Goal: Task Accomplishment & Management: Complete application form

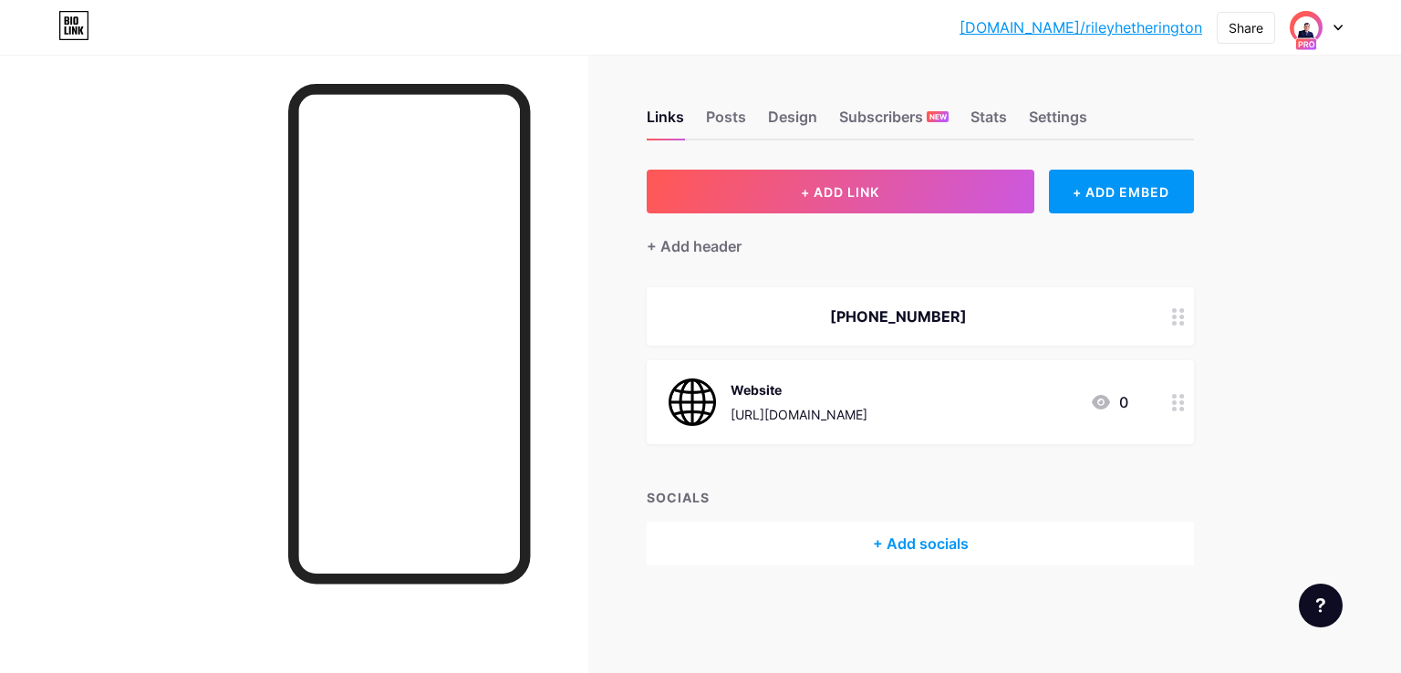
click at [1335, 26] on icon at bounding box center [1338, 28] width 7 height 5
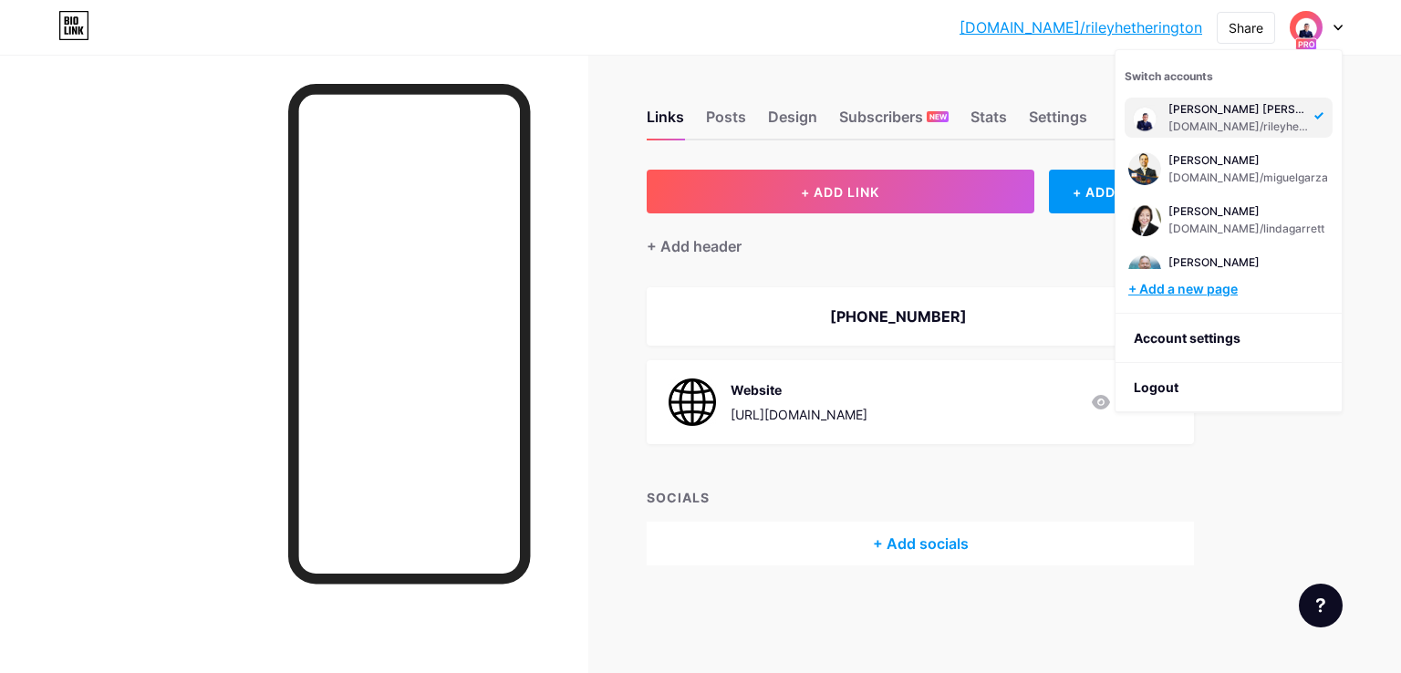
click at [1182, 293] on div "+ Add a new page" at bounding box center [1231, 289] width 204 height 18
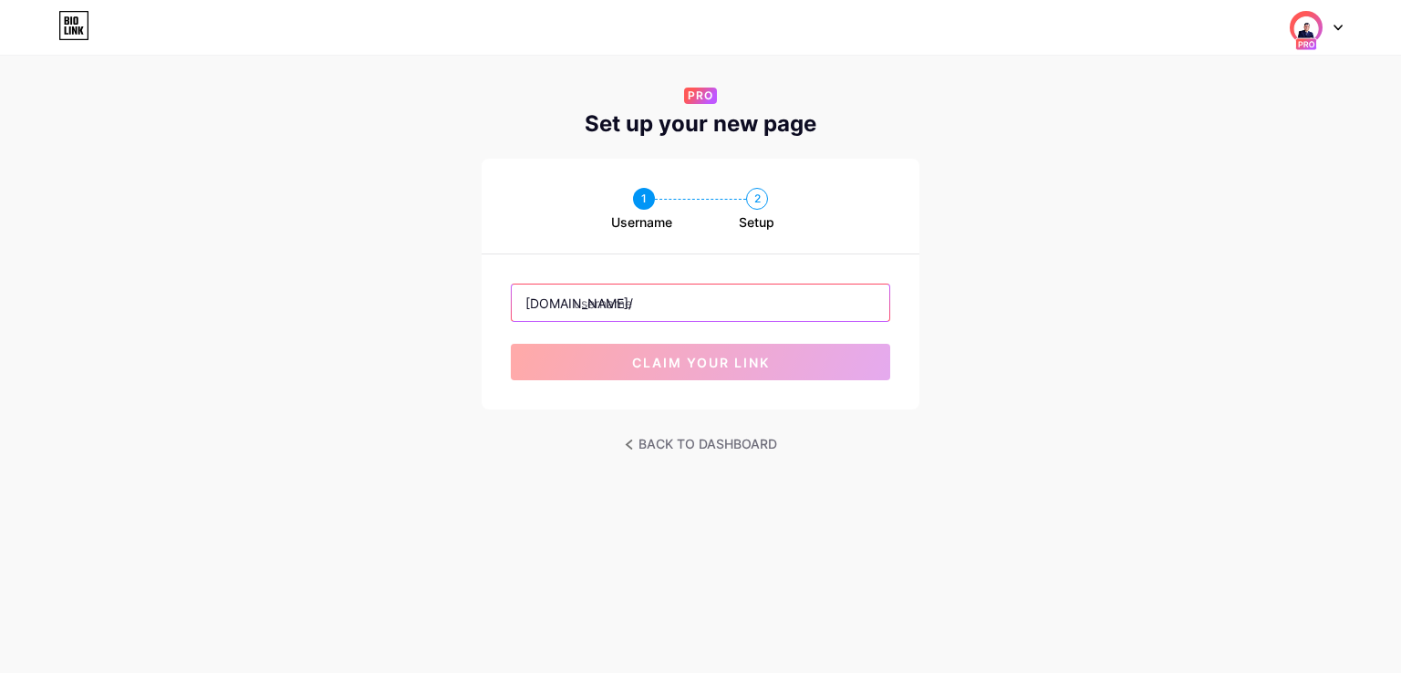
click at [651, 294] on input "text" at bounding box center [701, 303] width 378 height 36
paste input "stevemiller"
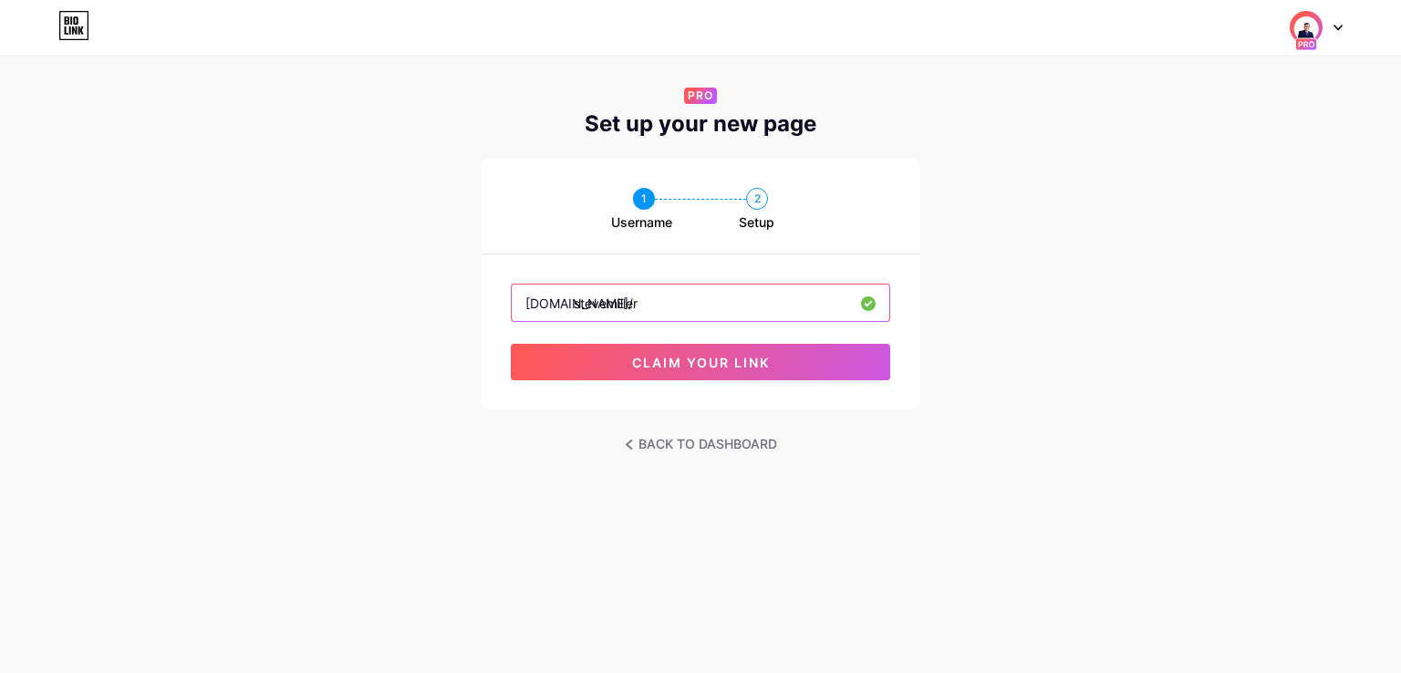
type input "stevemiller"
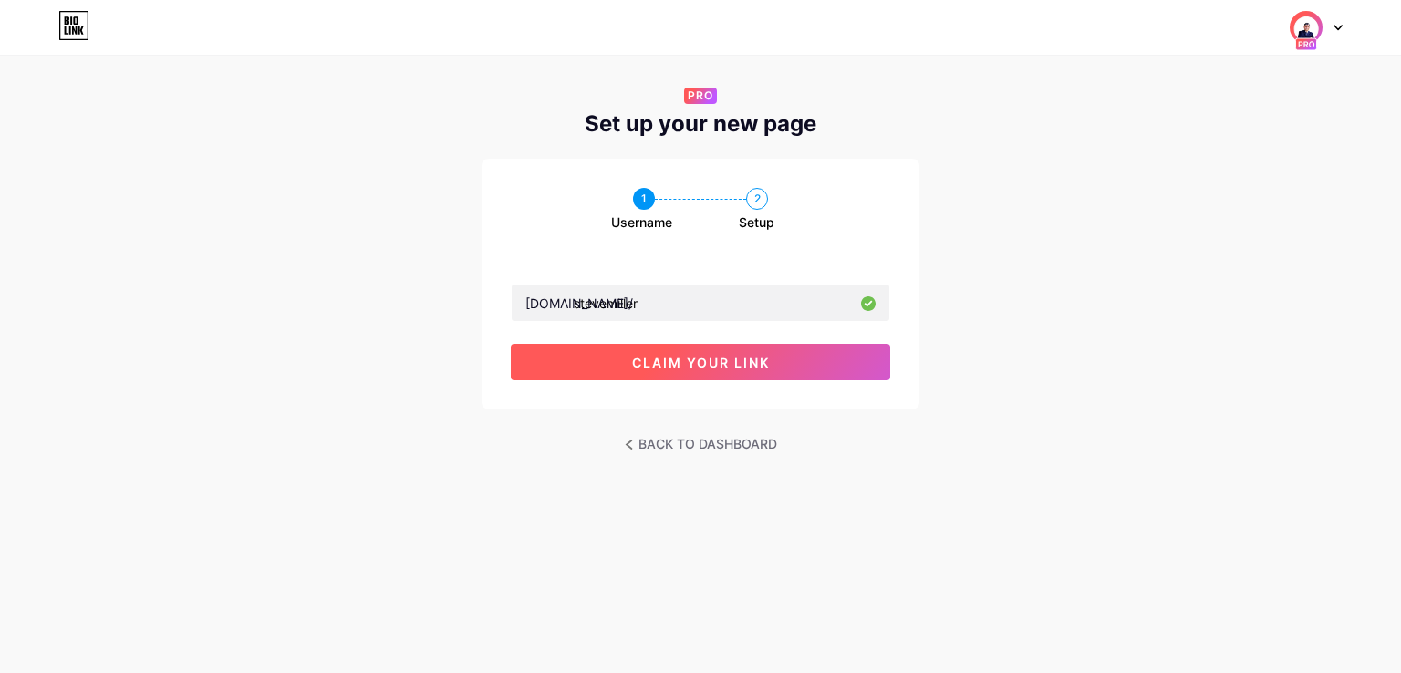
click at [779, 358] on button "claim your link" at bounding box center [701, 362] width 380 height 36
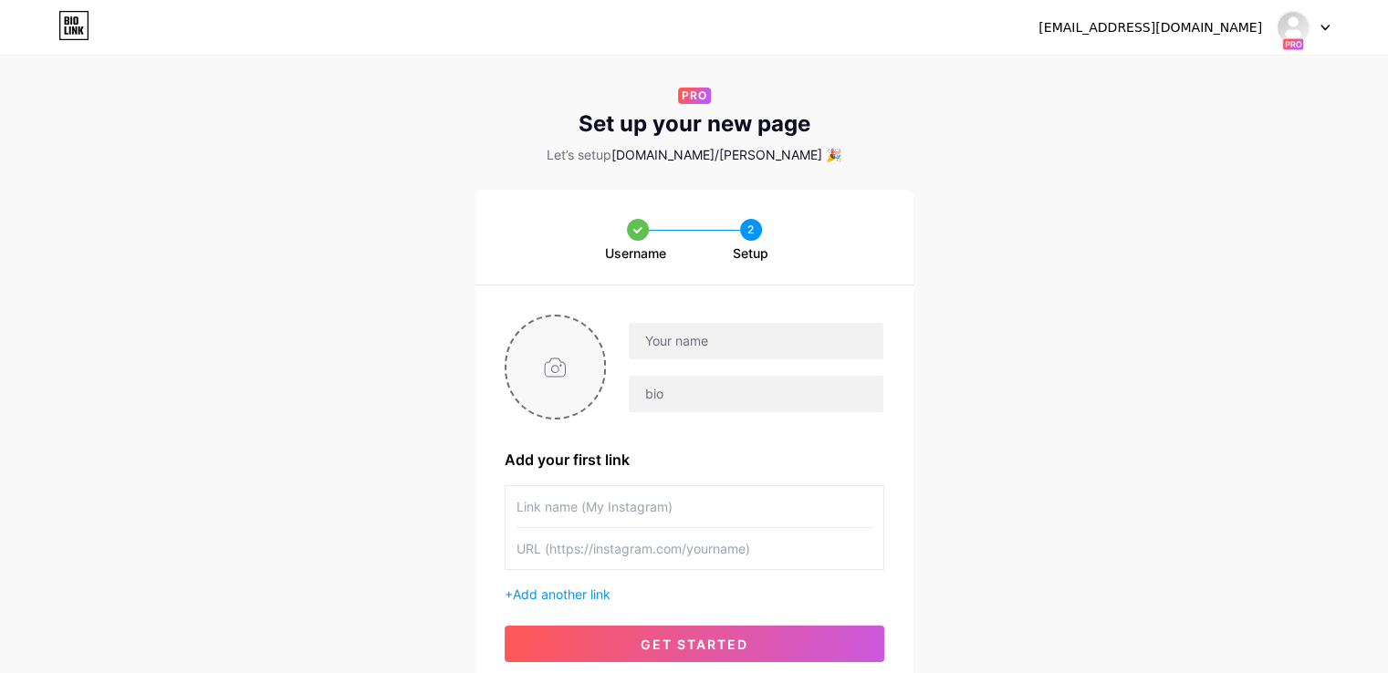
click at [555, 365] on input "file" at bounding box center [555, 367] width 99 height 101
type input "C:\fakepath\YT-Profile-1.png"
click at [690, 352] on input "text" at bounding box center [756, 341] width 254 height 36
paste input "[PERSON_NAME]"
type input "[PERSON_NAME]"
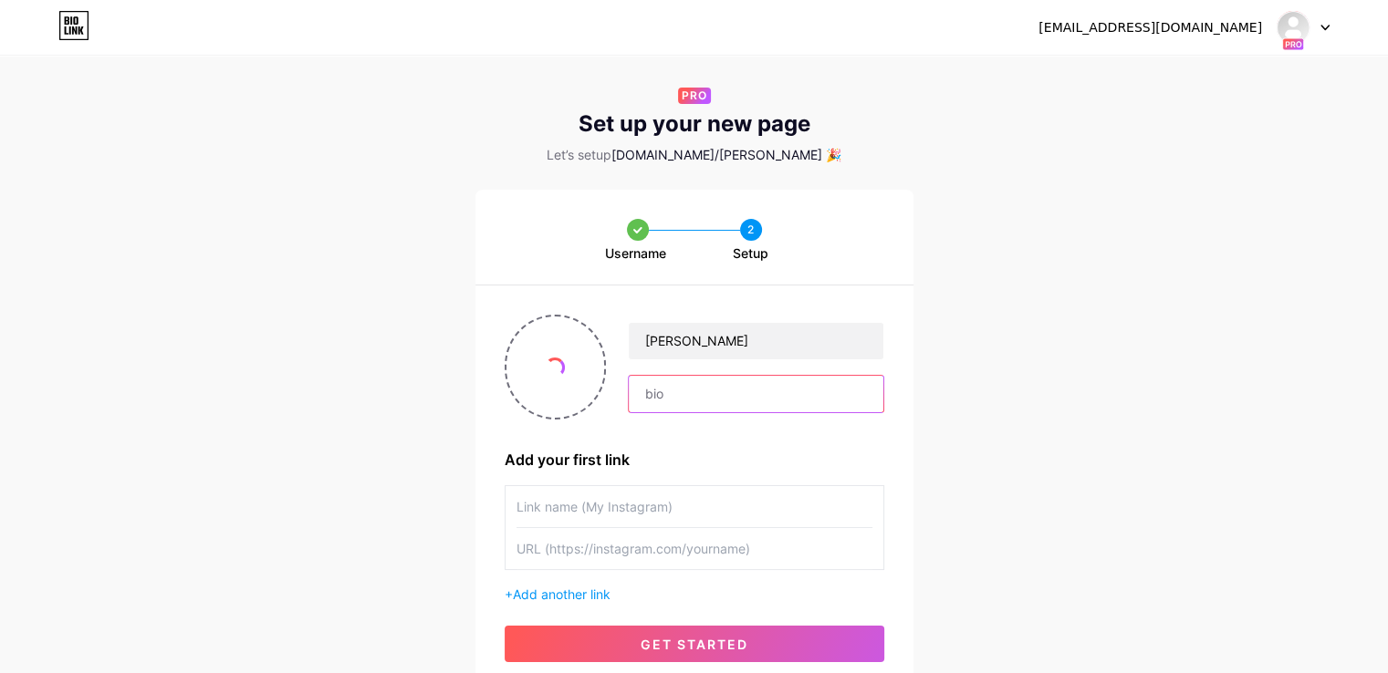
drag, startPoint x: 665, startPoint y: 383, endPoint x: 625, endPoint y: 192, distance: 195.8
click at [665, 383] on input "text" at bounding box center [756, 394] width 254 height 36
paste input "Affordable Immigration"
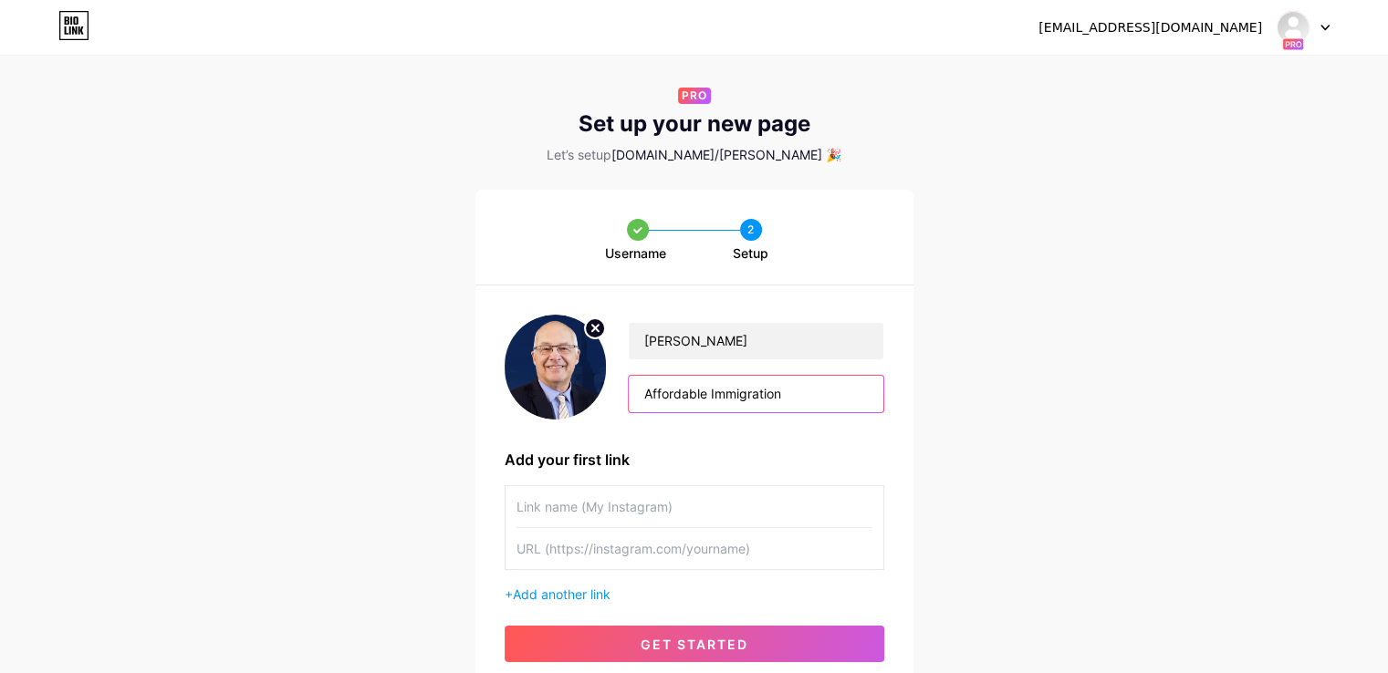
scroll to position [91, 0]
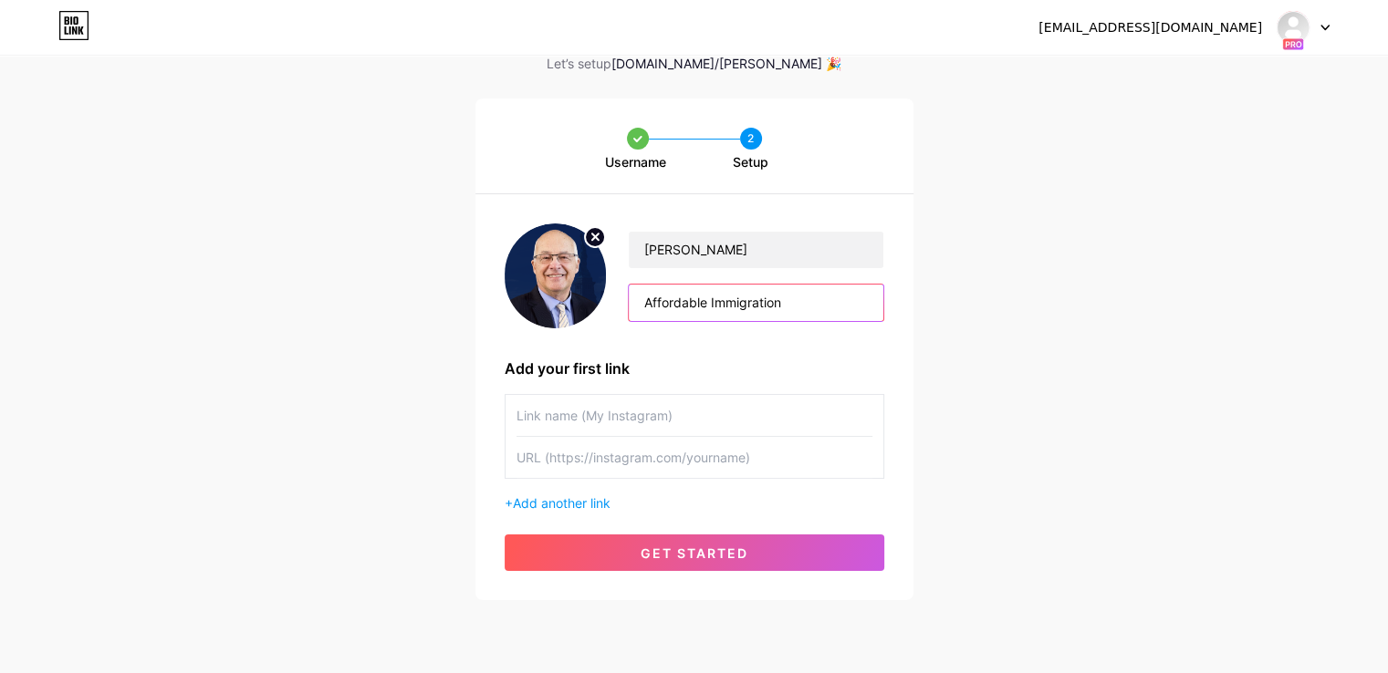
type input "Affordable Immigration"
click at [585, 415] on input "text" at bounding box center [694, 415] width 356 height 41
type input "Website"
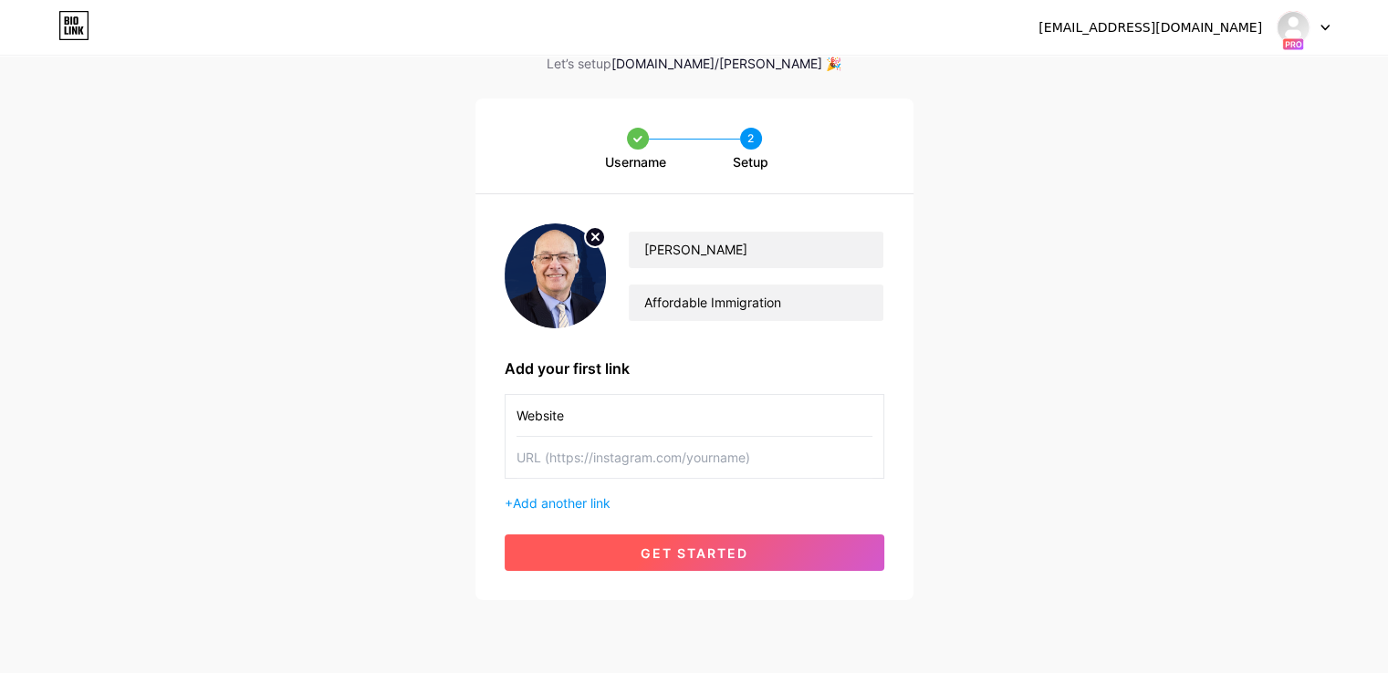
paste input "[URL][DOMAIN_NAME]"
type input "[URL][DOMAIN_NAME]"
click at [635, 547] on button "get started" at bounding box center [695, 553] width 380 height 36
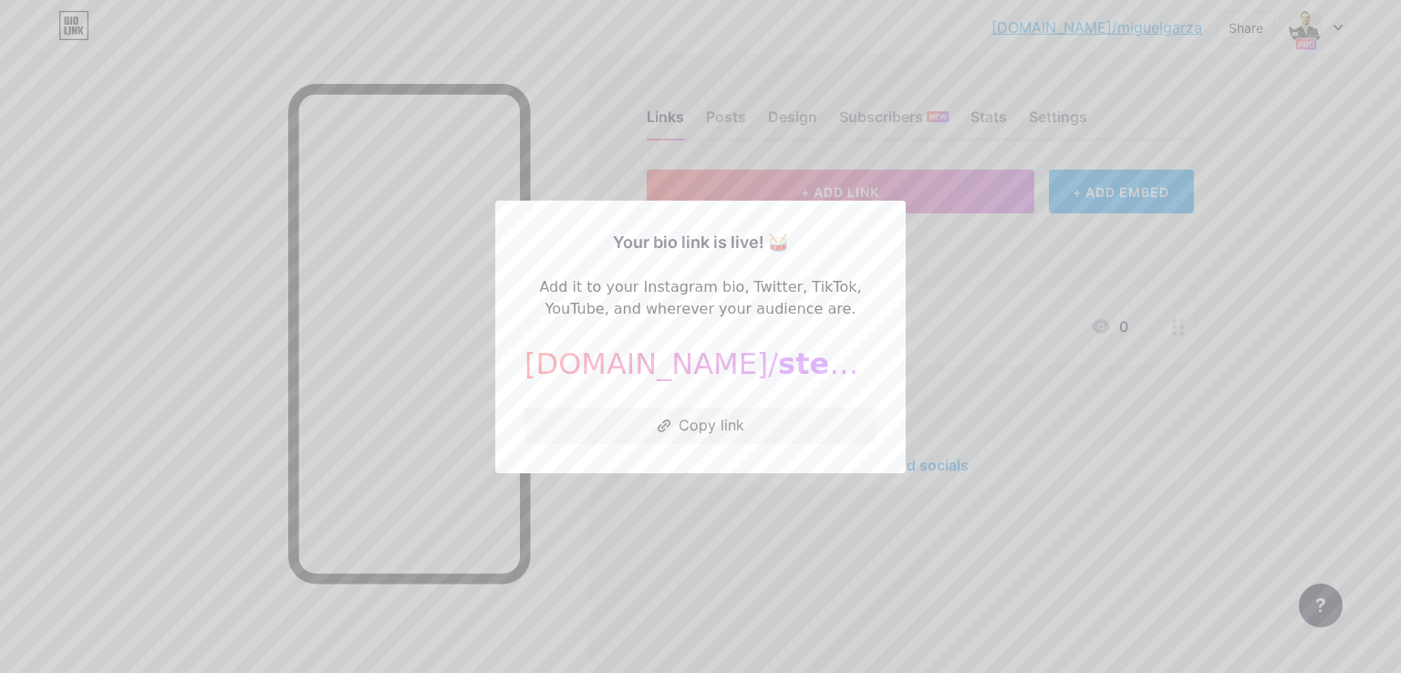
click at [1270, 284] on div at bounding box center [700, 336] width 1401 height 673
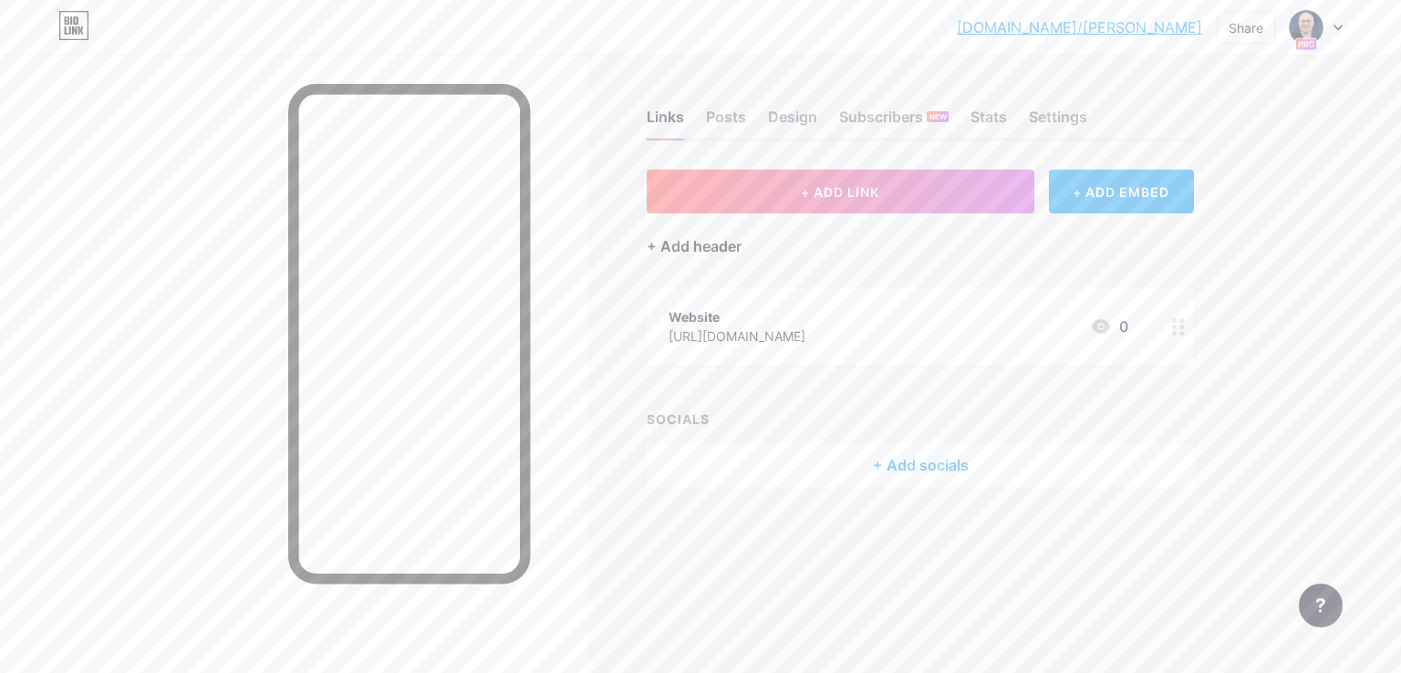
click at [721, 245] on div "+ Add header" at bounding box center [694, 246] width 95 height 22
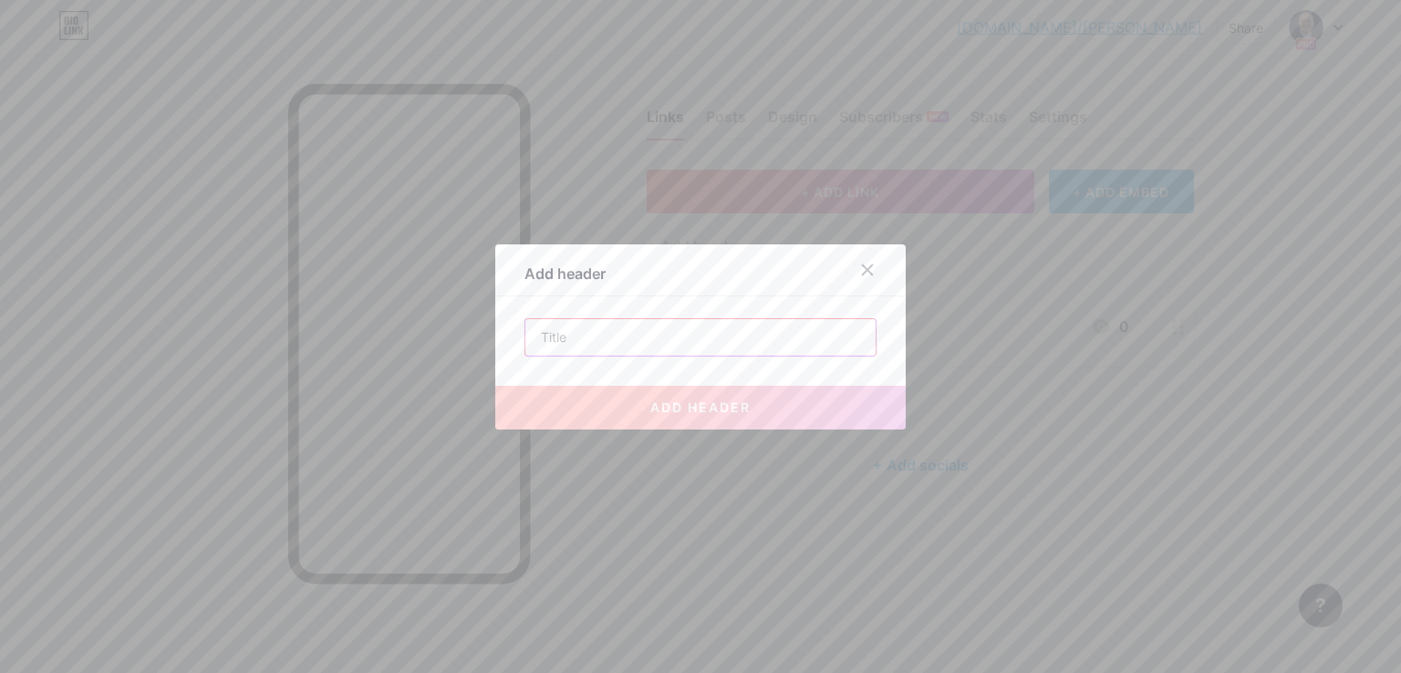
click at [701, 337] on input "text" at bounding box center [701, 337] width 350 height 36
paste input "[PHONE_NUMBER]"
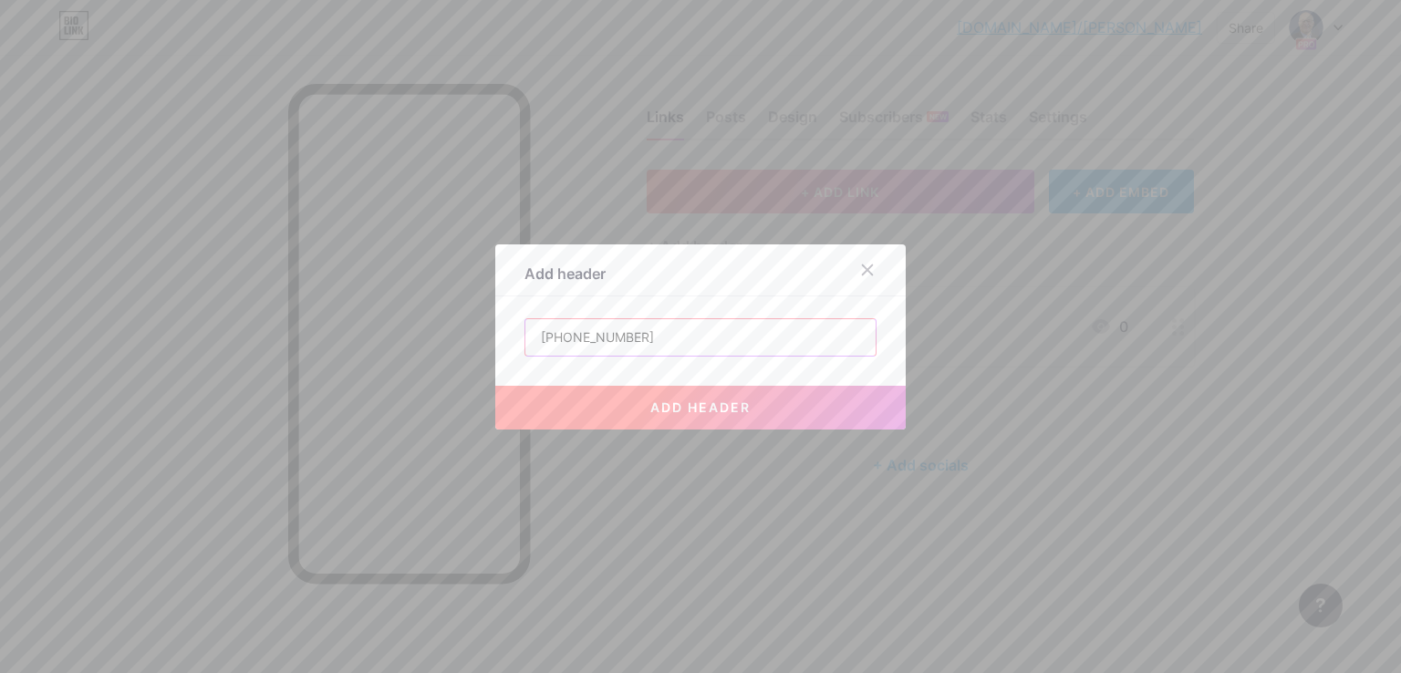
type input "[PHONE_NUMBER]"
click at [693, 413] on span "add header" at bounding box center [701, 408] width 100 height 16
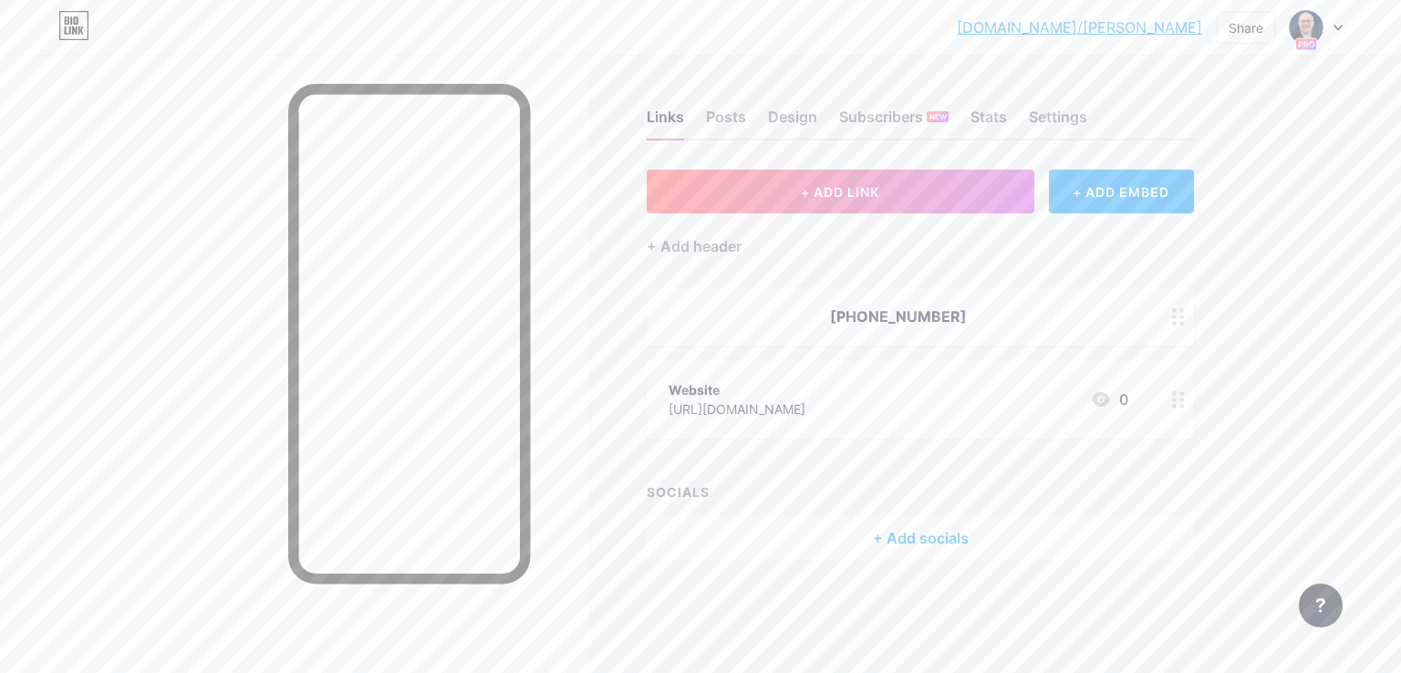
click at [1119, 34] on link "[DOMAIN_NAME]/[PERSON_NAME]" at bounding box center [1079, 27] width 245 height 22
